Goal: Information Seeking & Learning: Learn about a topic

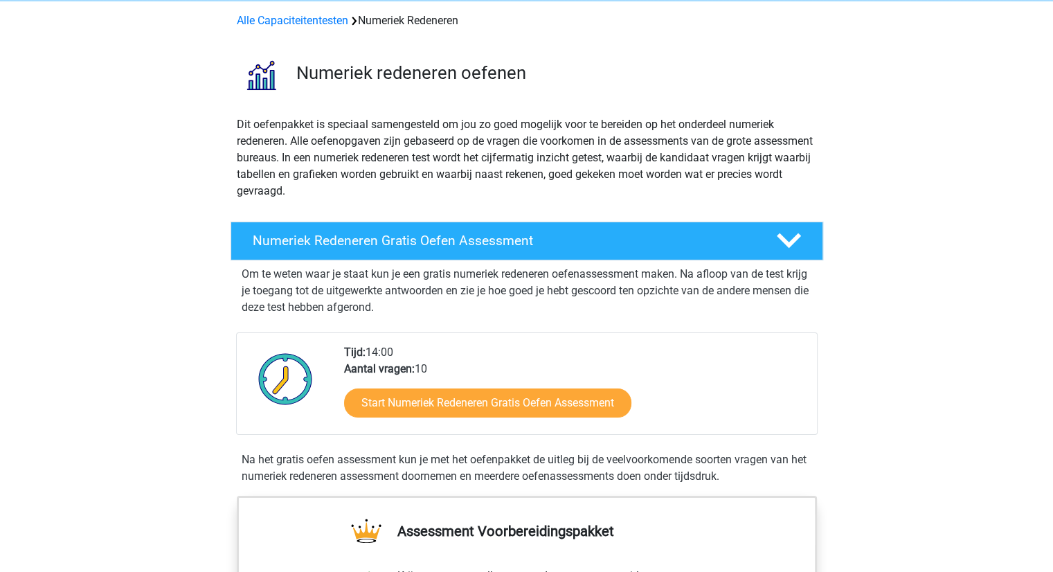
scroll to position [138, 0]
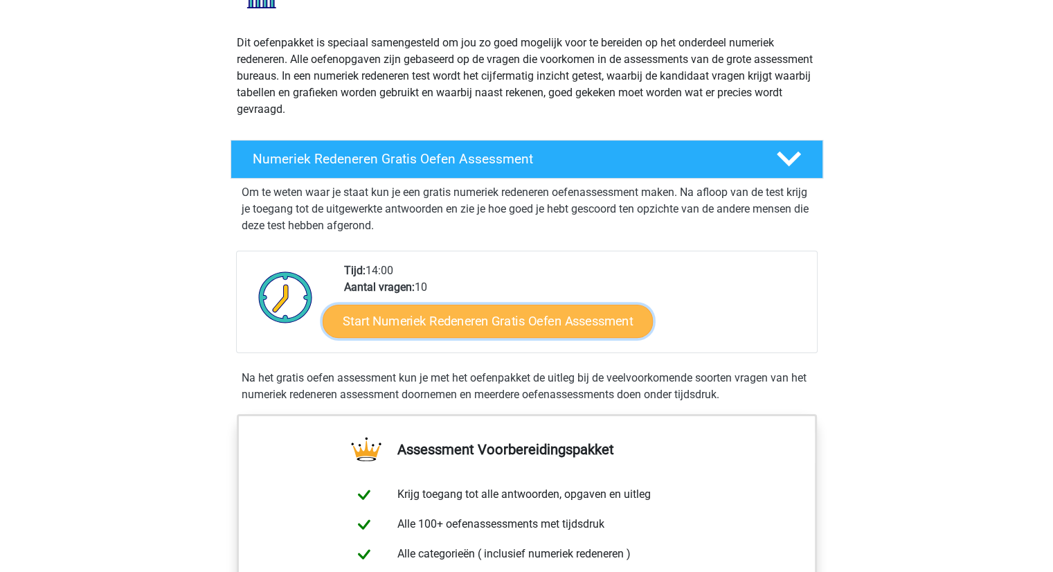
click at [428, 319] on link "Start Numeriek Redeneren Gratis Oefen Assessment" at bounding box center [487, 320] width 330 height 33
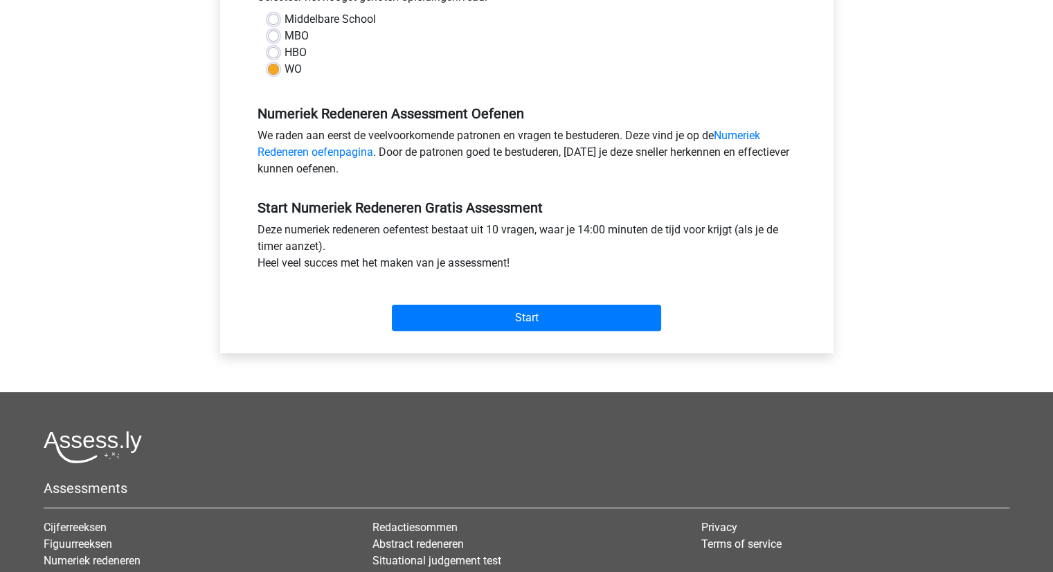
scroll to position [346, 0]
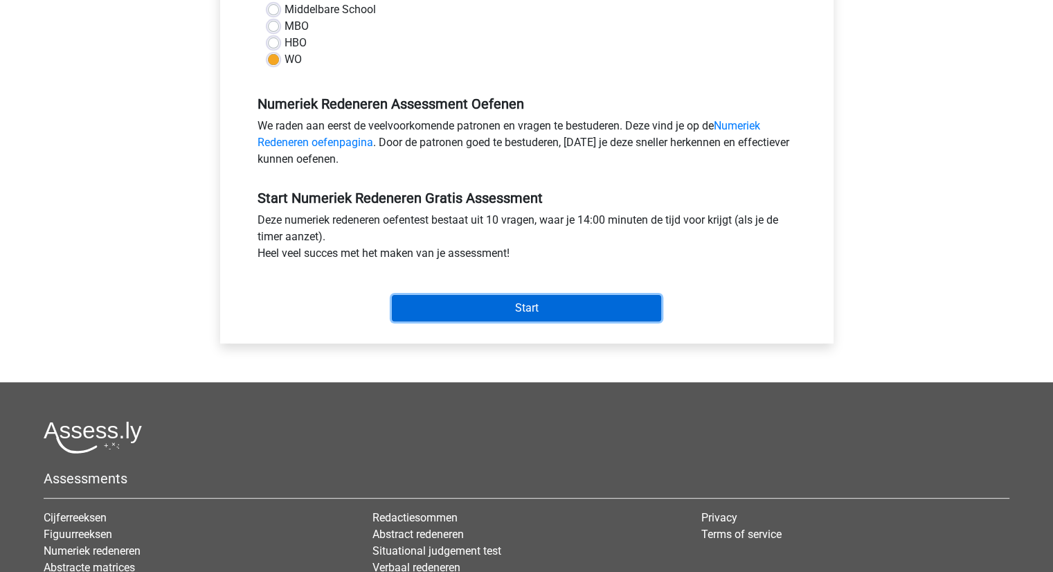
drag, startPoint x: 482, startPoint y: 311, endPoint x: 475, endPoint y: 315, distance: 8.1
click at [482, 311] on input "Start" at bounding box center [526, 308] width 269 height 26
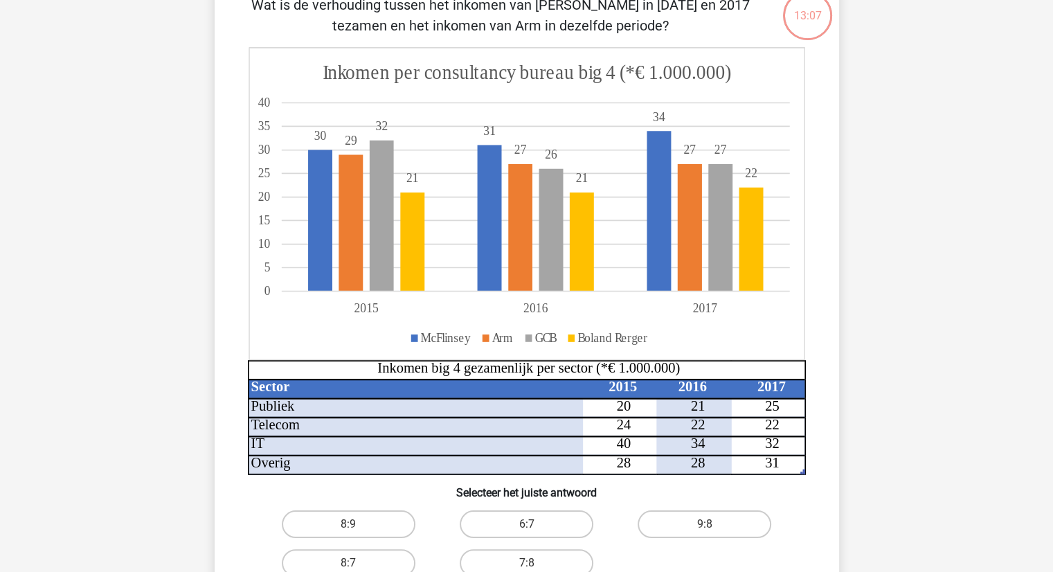
scroll to position [138, 0]
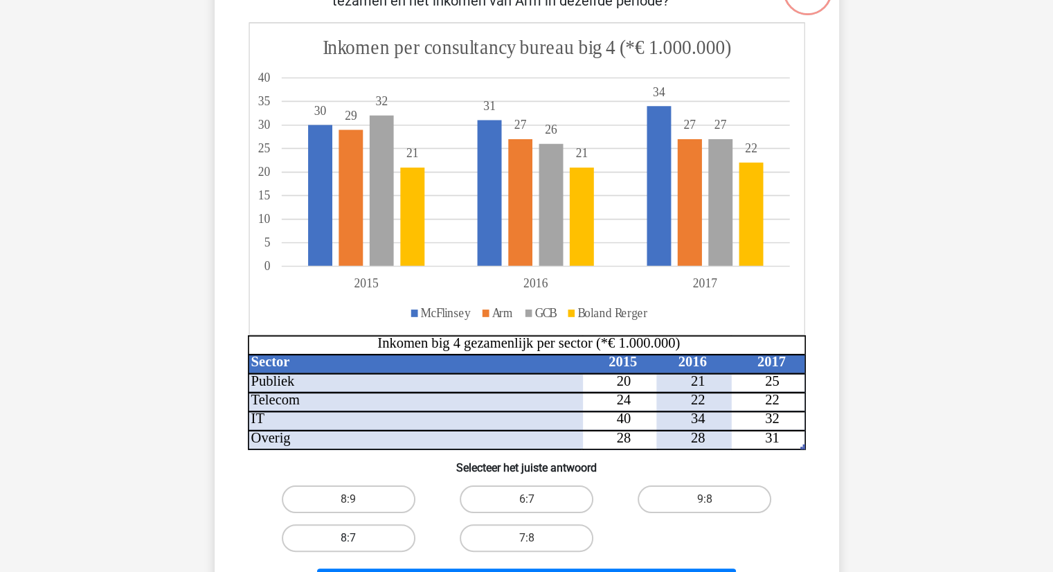
click at [349, 533] on label "8:7" at bounding box center [349, 538] width 134 height 28
click at [349, 538] on input "8:7" at bounding box center [352, 542] width 9 height 9
radio input "true"
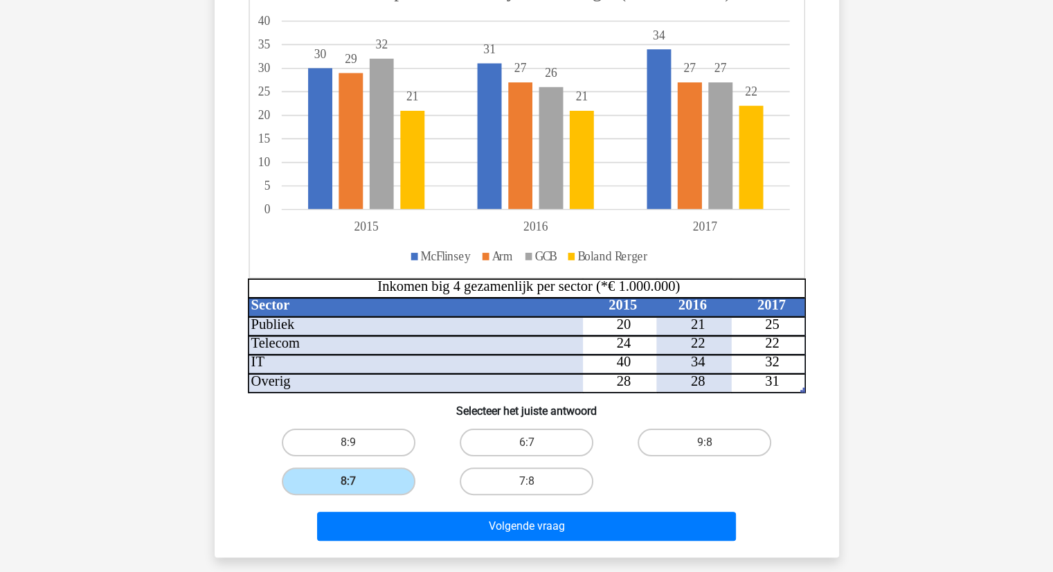
scroll to position [277, 0]
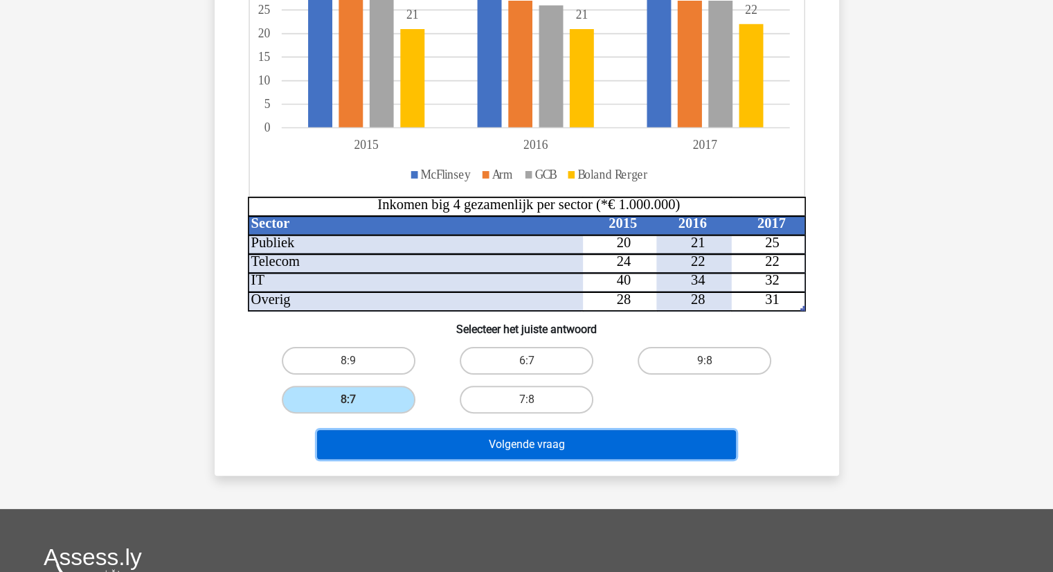
click at [505, 444] on button "Volgende vraag" at bounding box center [526, 444] width 419 height 29
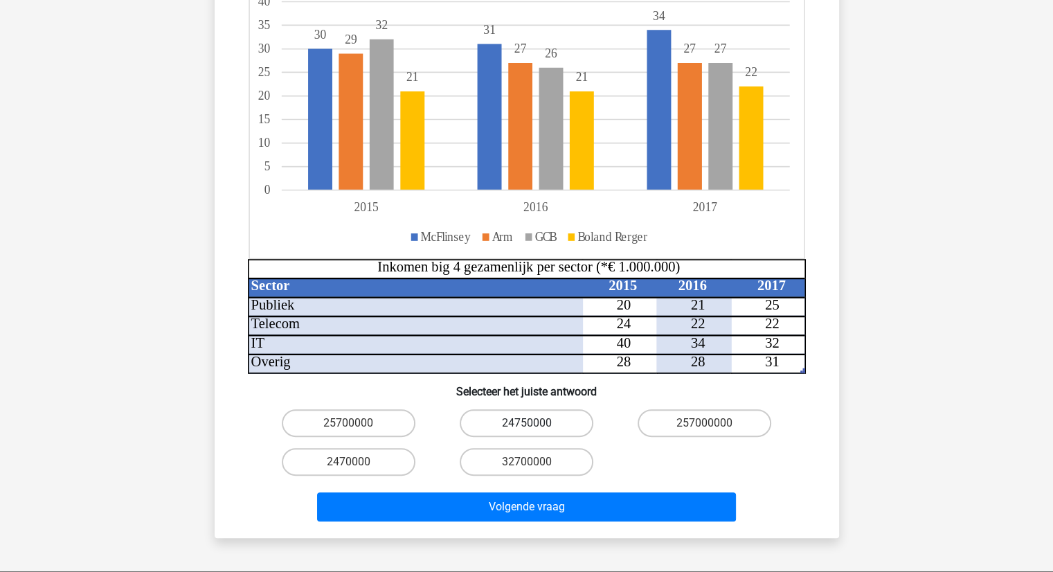
click at [508, 409] on label "24750000" at bounding box center [526, 423] width 134 height 28
click at [526, 423] on input "24750000" at bounding box center [530, 427] width 9 height 9
radio input "true"
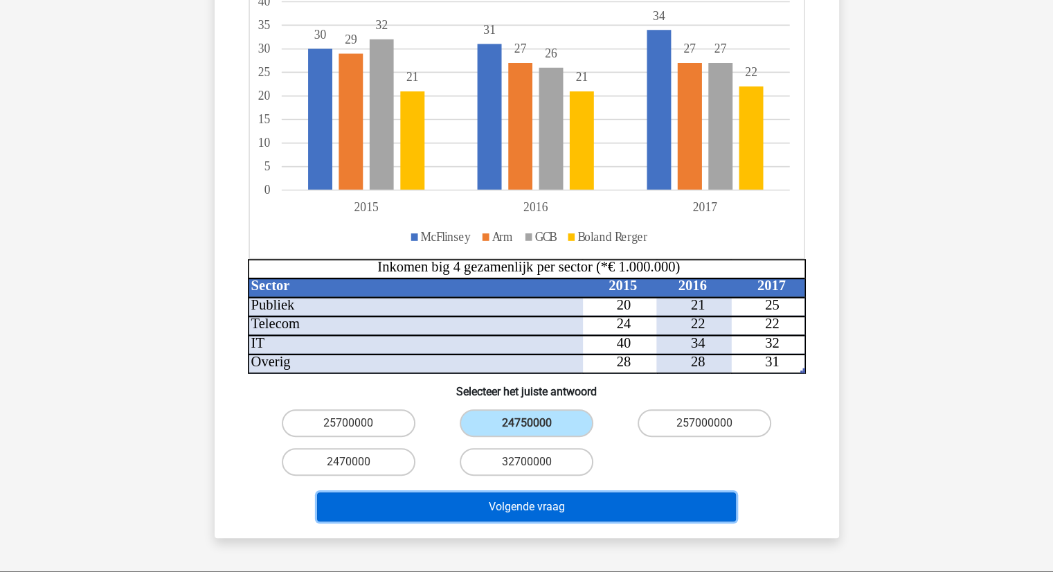
click at [515, 492] on button "Volgende vraag" at bounding box center [526, 506] width 419 height 29
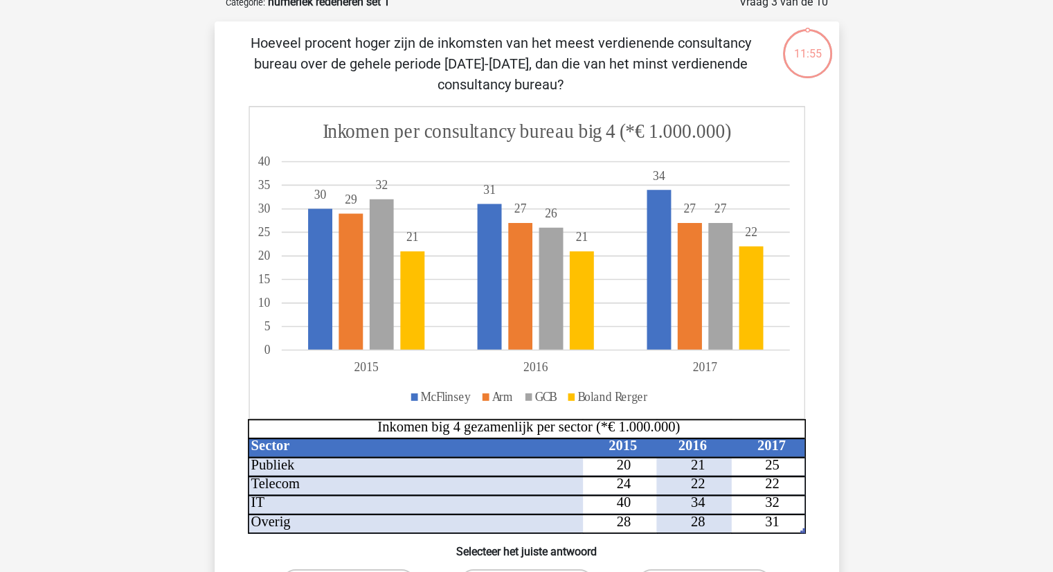
scroll to position [69, 0]
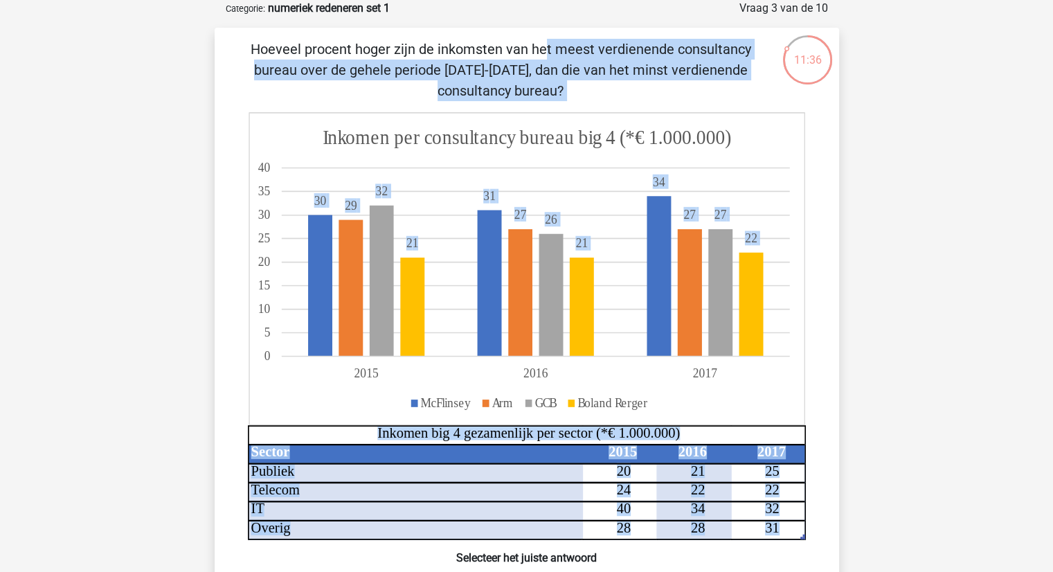
drag, startPoint x: 233, startPoint y: 50, endPoint x: 866, endPoint y: 274, distance: 671.0
click at [866, 274] on div "Kies premium marjan martjan.velghe@hotmail.be" at bounding box center [526, 517] width 1053 height 1172
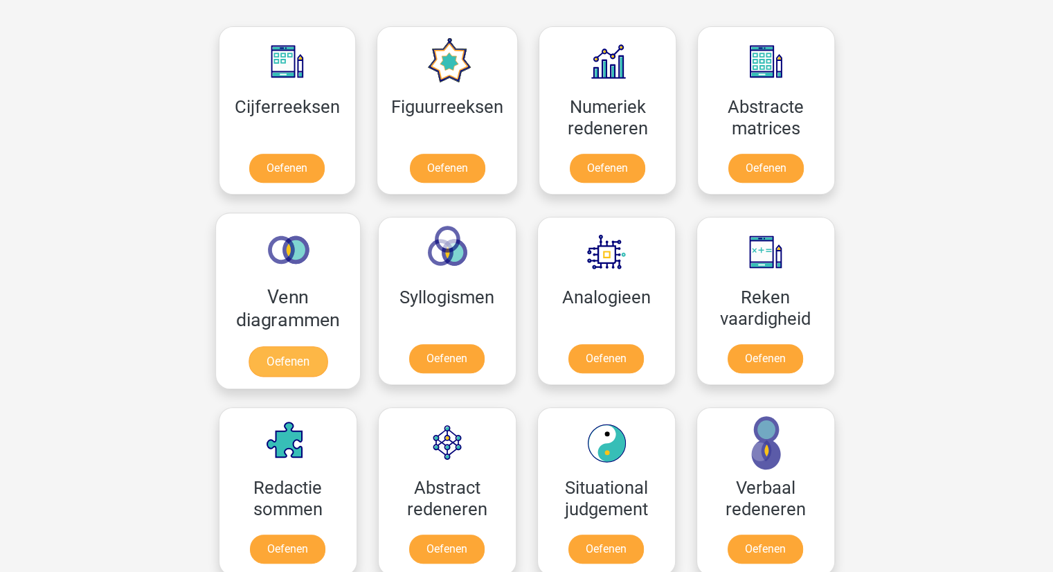
scroll to position [692, 0]
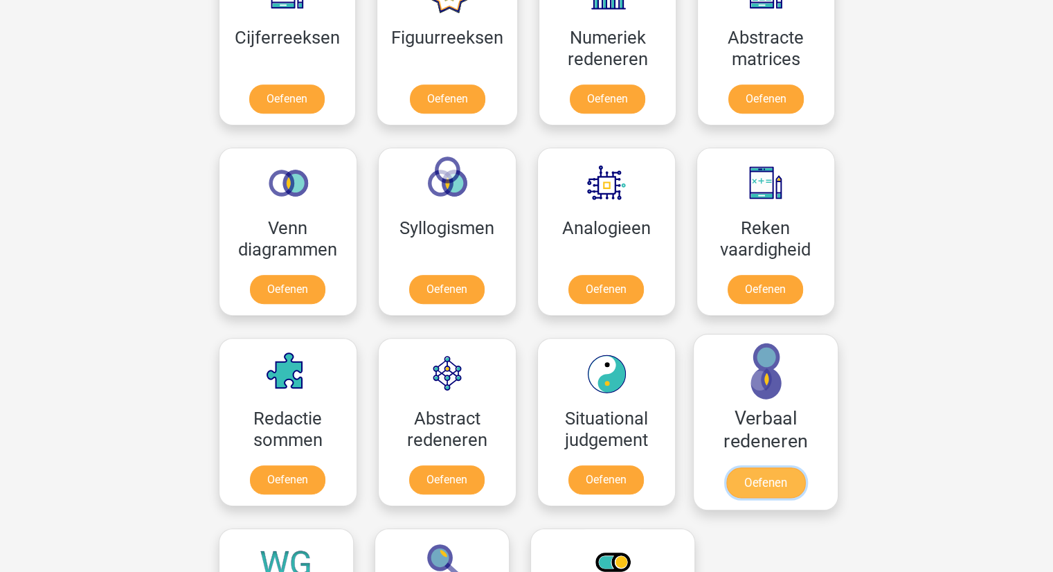
click at [775, 477] on link "Oefenen" at bounding box center [764, 482] width 79 height 30
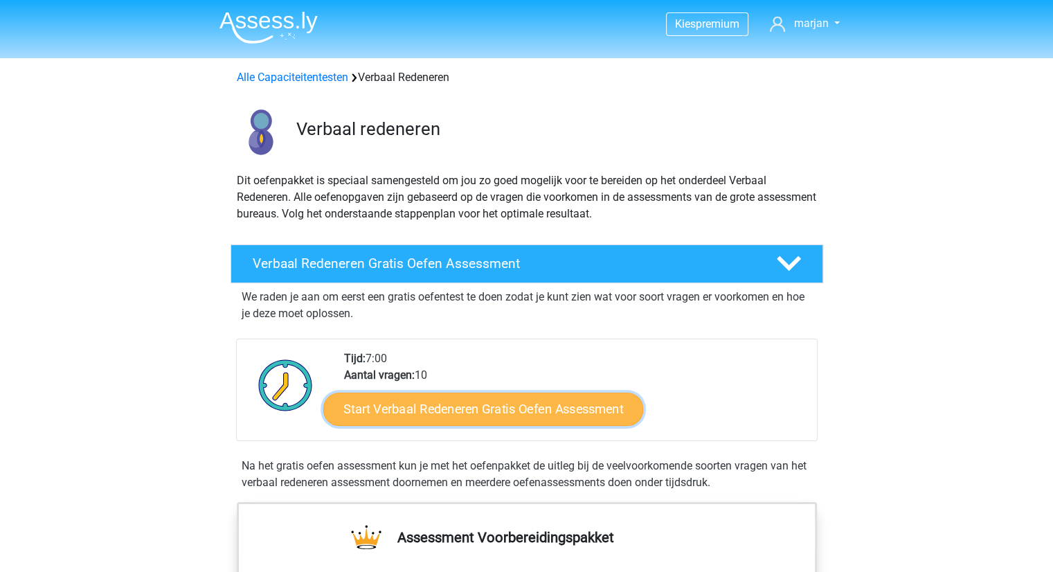
click at [436, 410] on link "Start Verbaal Redeneren Gratis Oefen Assessment" at bounding box center [483, 408] width 320 height 33
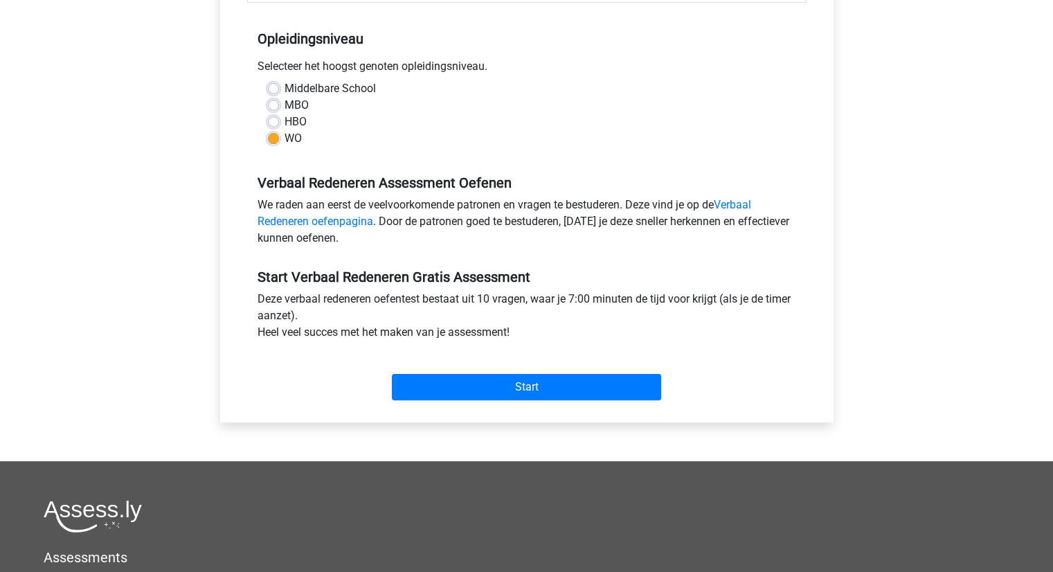
scroll to position [277, 0]
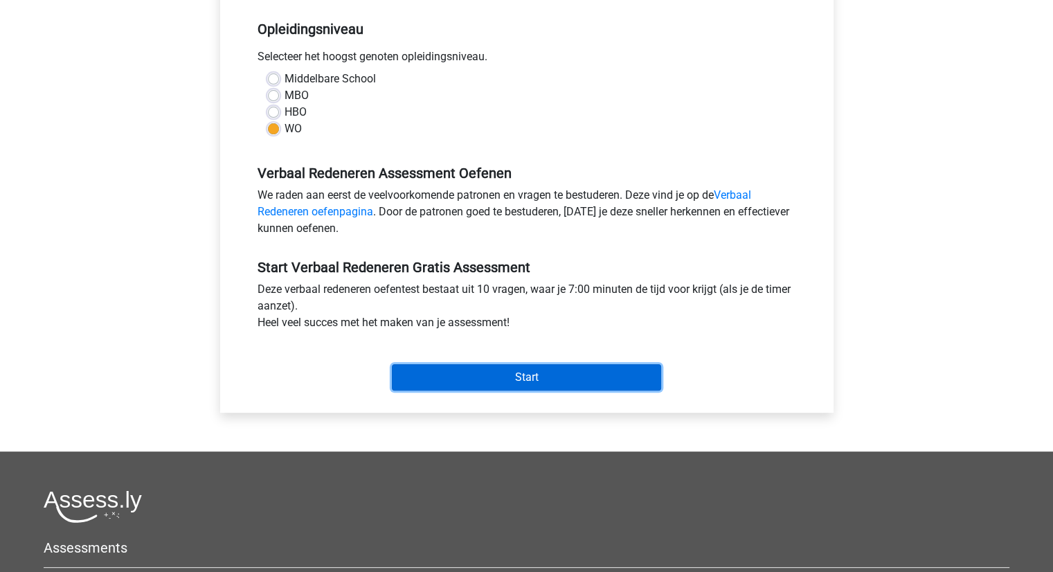
click at [534, 379] on input "Start" at bounding box center [526, 377] width 269 height 26
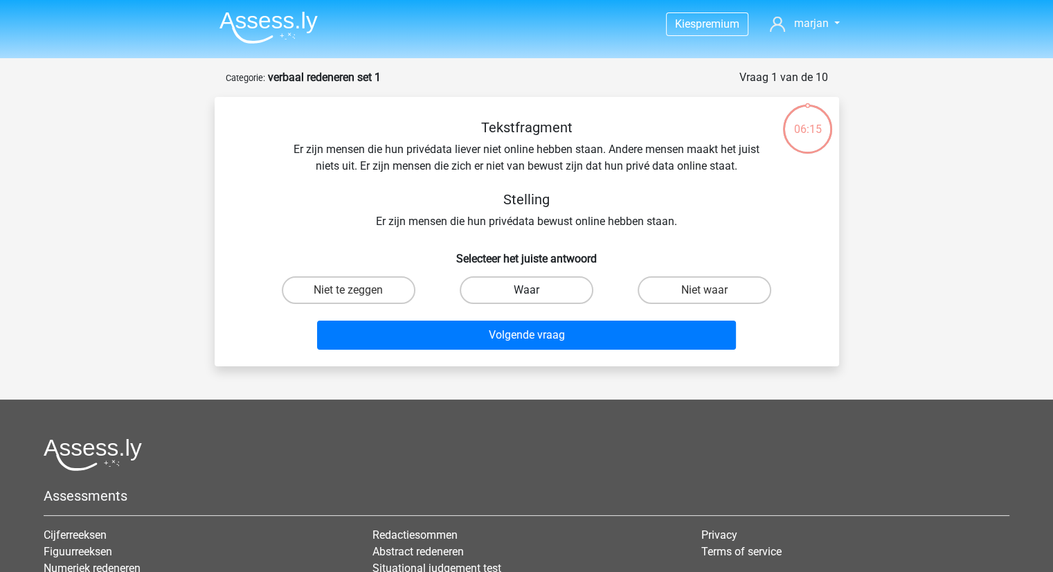
click at [540, 286] on label "Waar" at bounding box center [526, 290] width 134 height 28
click at [535, 290] on input "Waar" at bounding box center [530, 294] width 9 height 9
radio input "true"
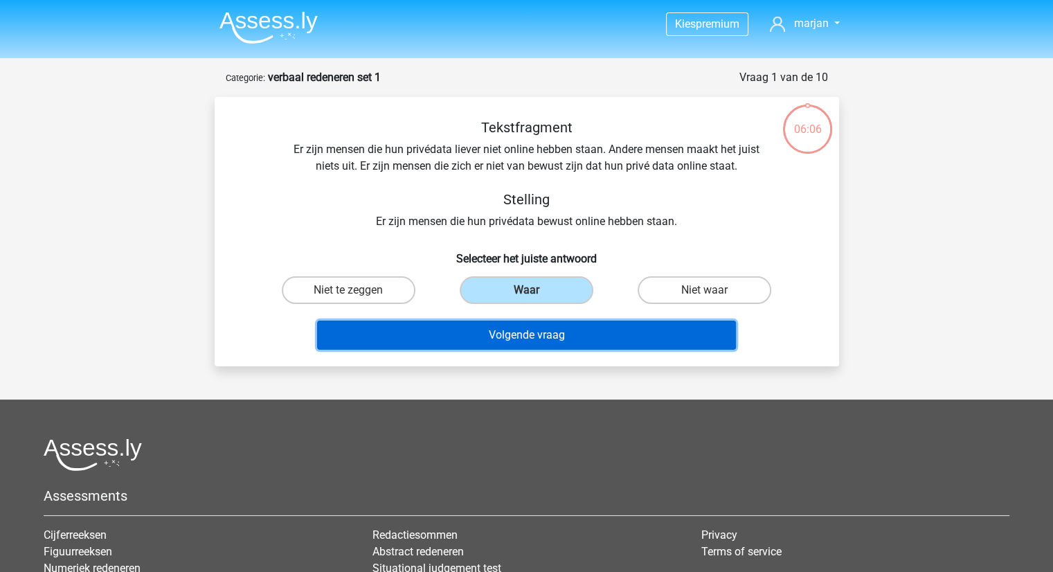
click at [551, 336] on button "Volgende vraag" at bounding box center [526, 334] width 419 height 29
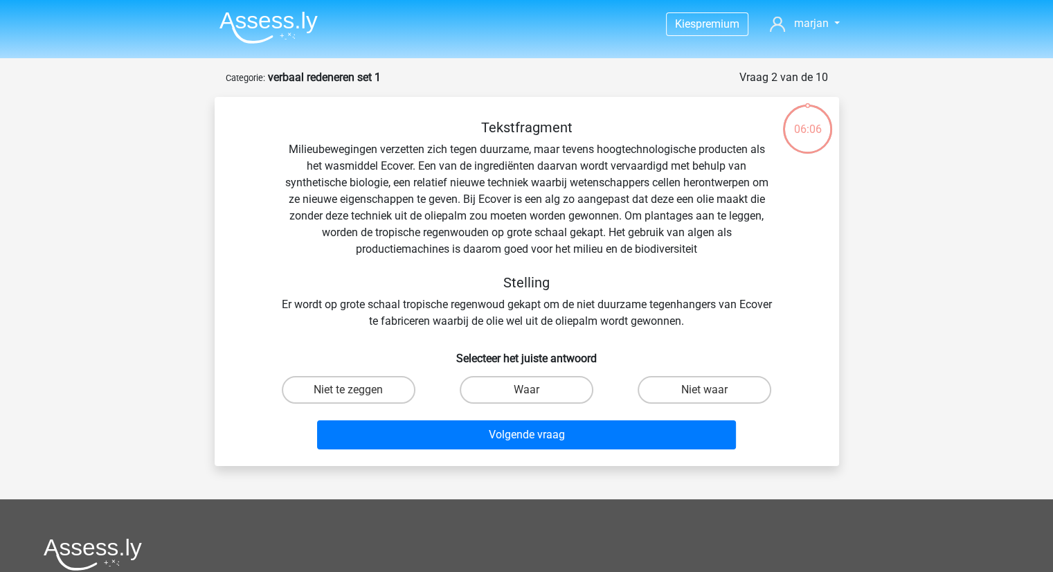
scroll to position [69, 0]
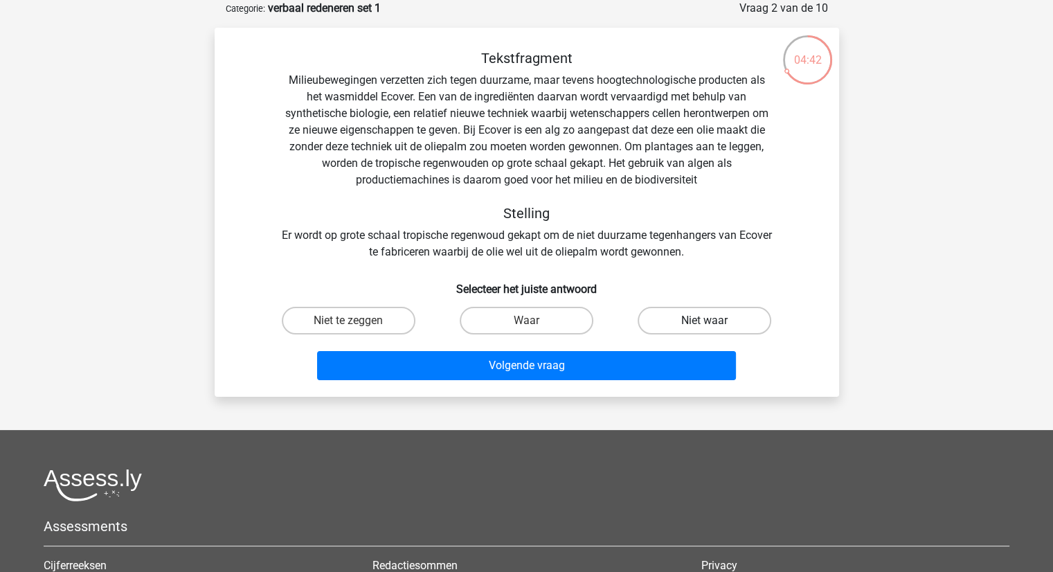
click at [697, 325] on label "Niet waar" at bounding box center [704, 321] width 134 height 28
click at [704, 325] on input "Niet waar" at bounding box center [708, 324] width 9 height 9
radio input "true"
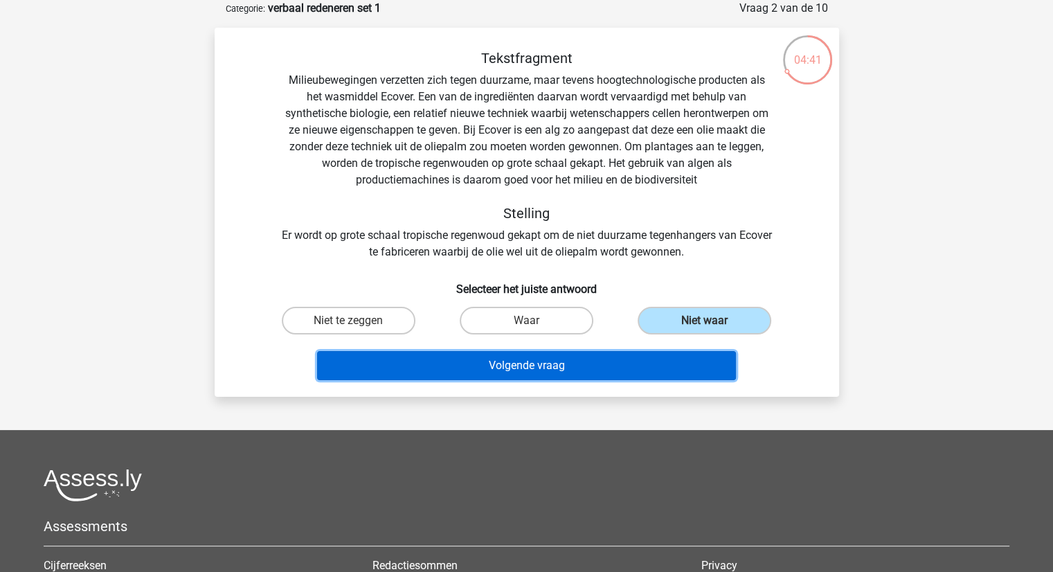
click at [581, 366] on button "Volgende vraag" at bounding box center [526, 365] width 419 height 29
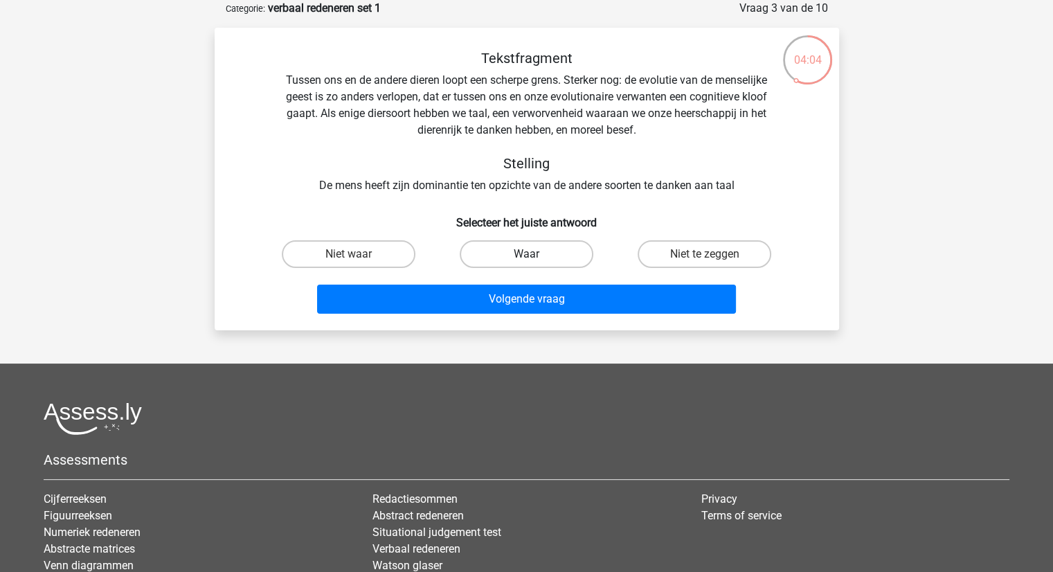
click at [535, 256] on label "Waar" at bounding box center [526, 254] width 134 height 28
click at [535, 256] on input "Waar" at bounding box center [530, 258] width 9 height 9
radio input "true"
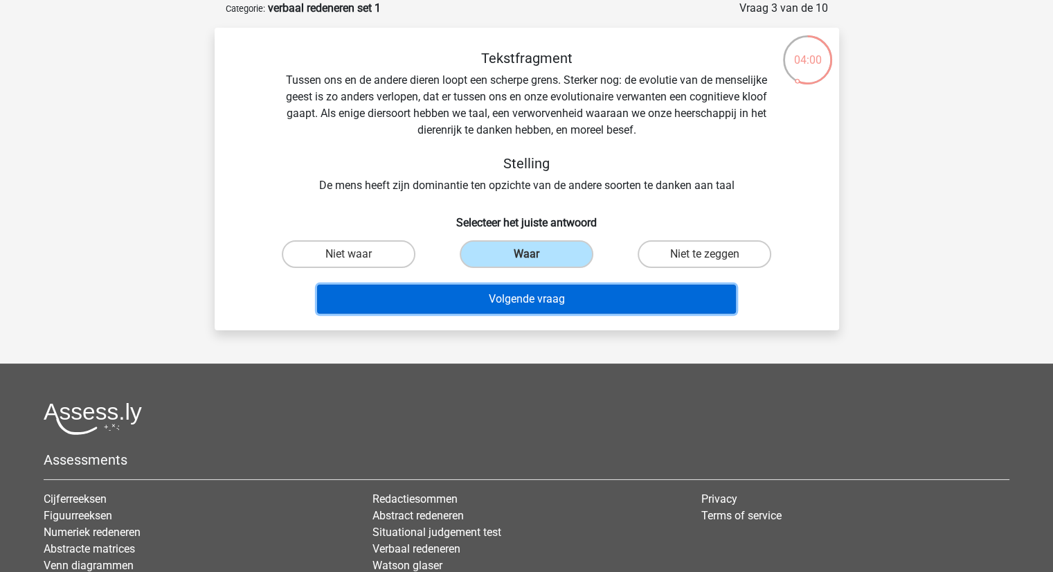
click at [524, 296] on button "Volgende vraag" at bounding box center [526, 298] width 419 height 29
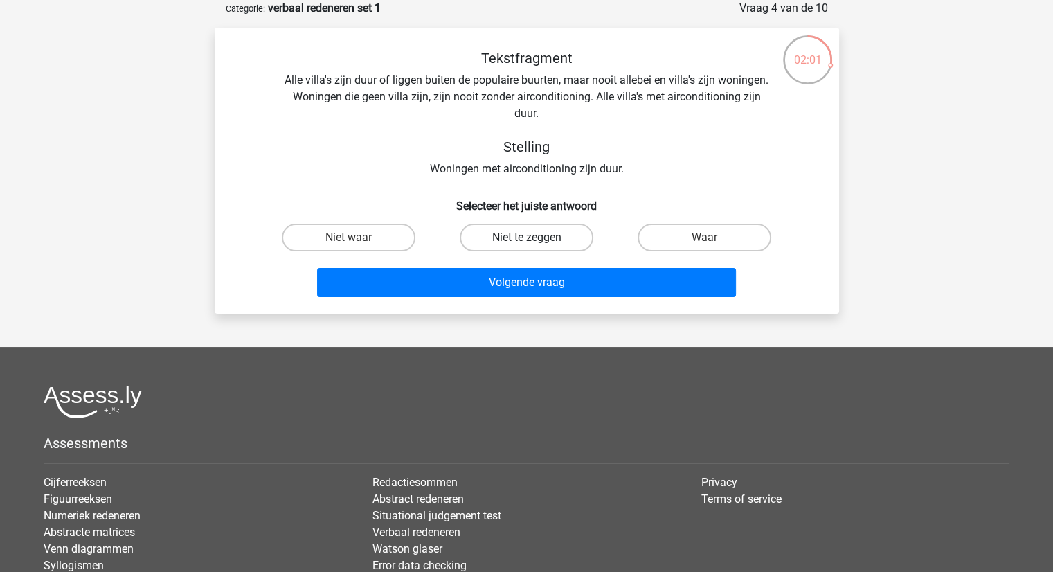
click at [540, 239] on label "Niet te zeggen" at bounding box center [526, 238] width 134 height 28
click at [535, 239] on input "Niet te zeggen" at bounding box center [530, 241] width 9 height 9
radio input "true"
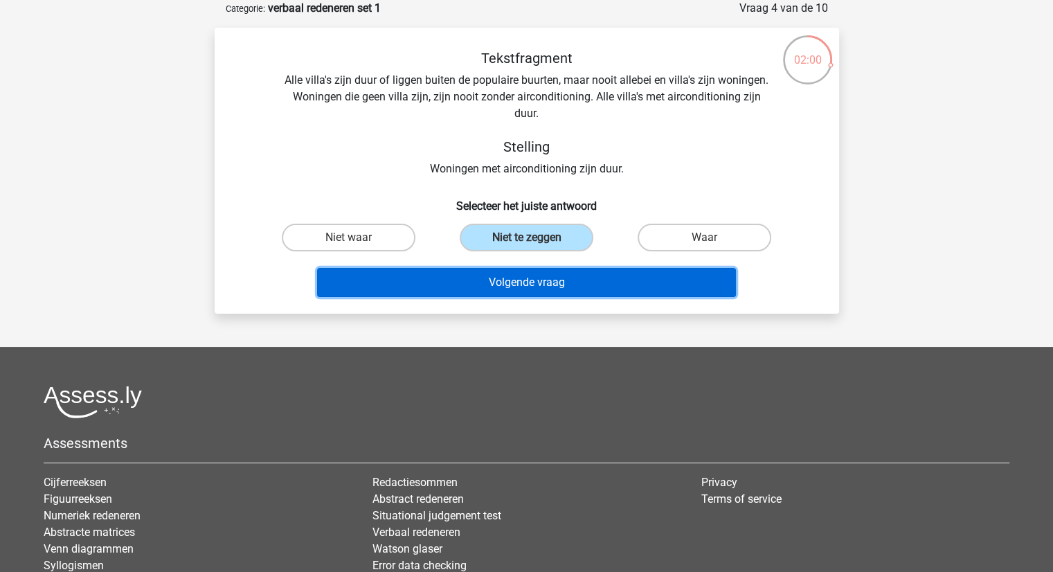
click at [548, 287] on button "Volgende vraag" at bounding box center [526, 282] width 419 height 29
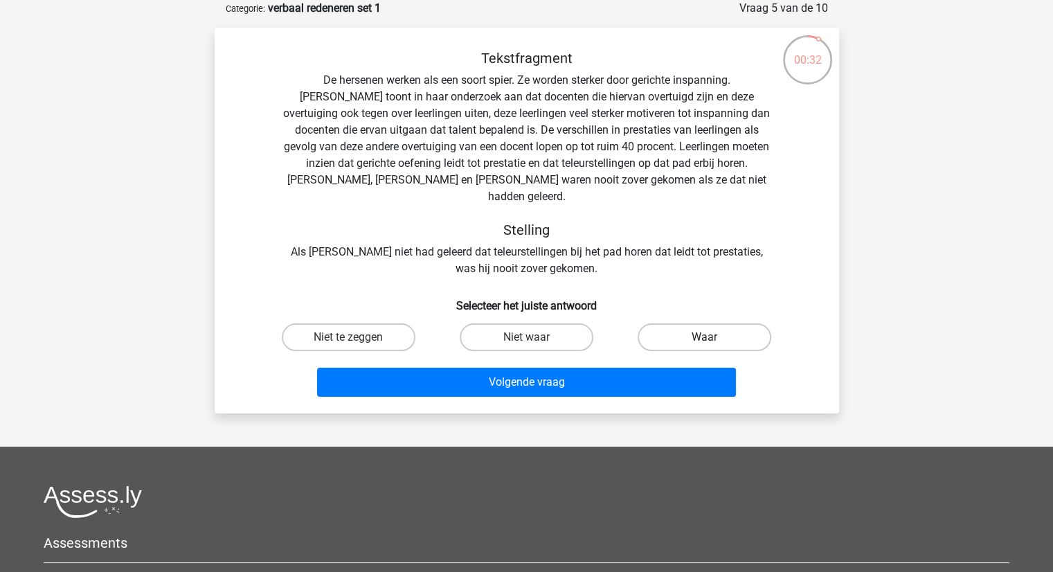
click at [715, 323] on label "Waar" at bounding box center [704, 337] width 134 height 28
click at [713, 337] on input "Waar" at bounding box center [708, 341] width 9 height 9
radio input "true"
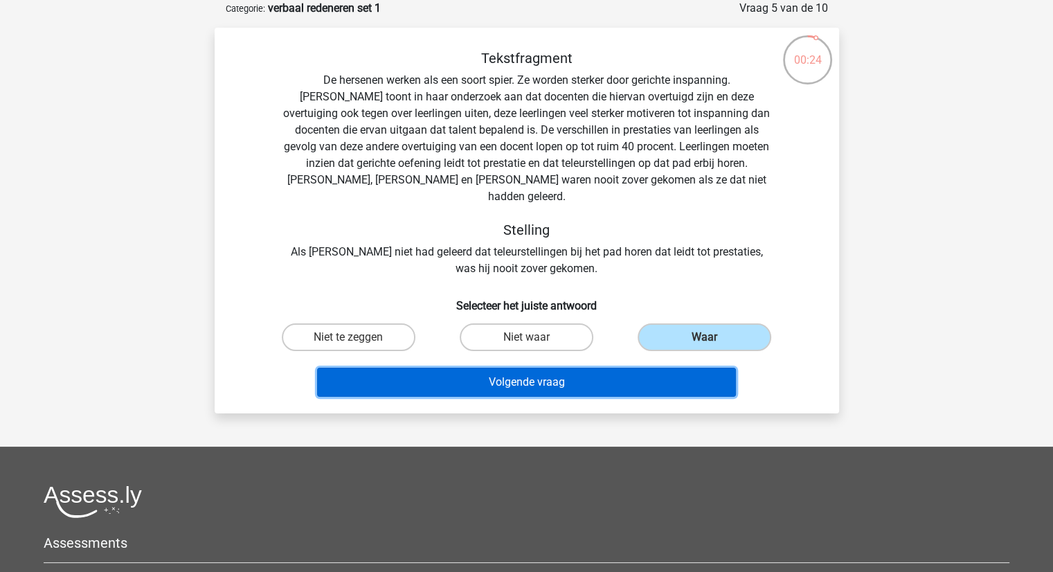
click at [559, 367] on button "Volgende vraag" at bounding box center [526, 381] width 419 height 29
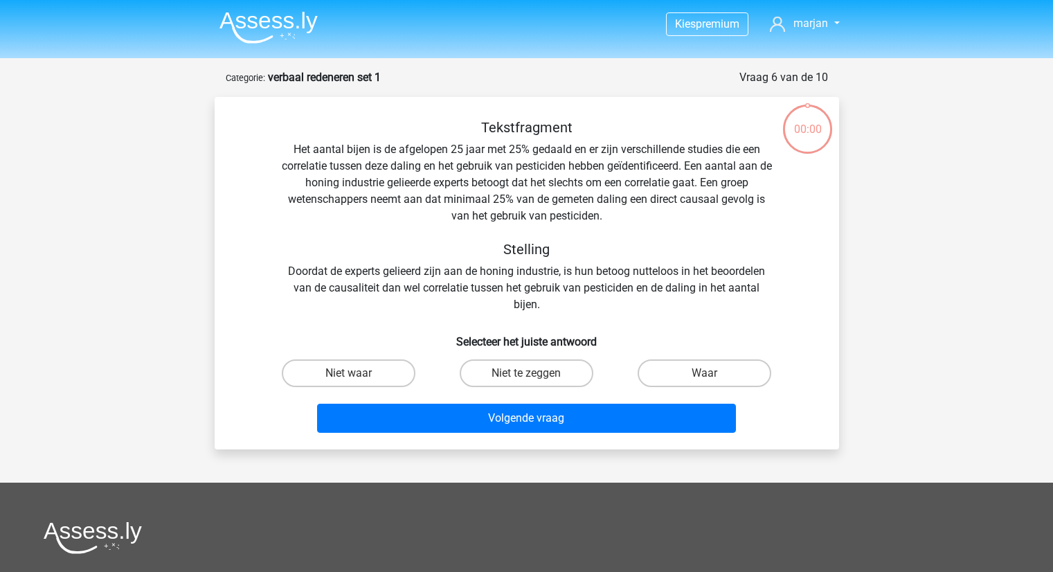
scroll to position [69, 0]
